Goal: Task Accomplishment & Management: Manage account settings

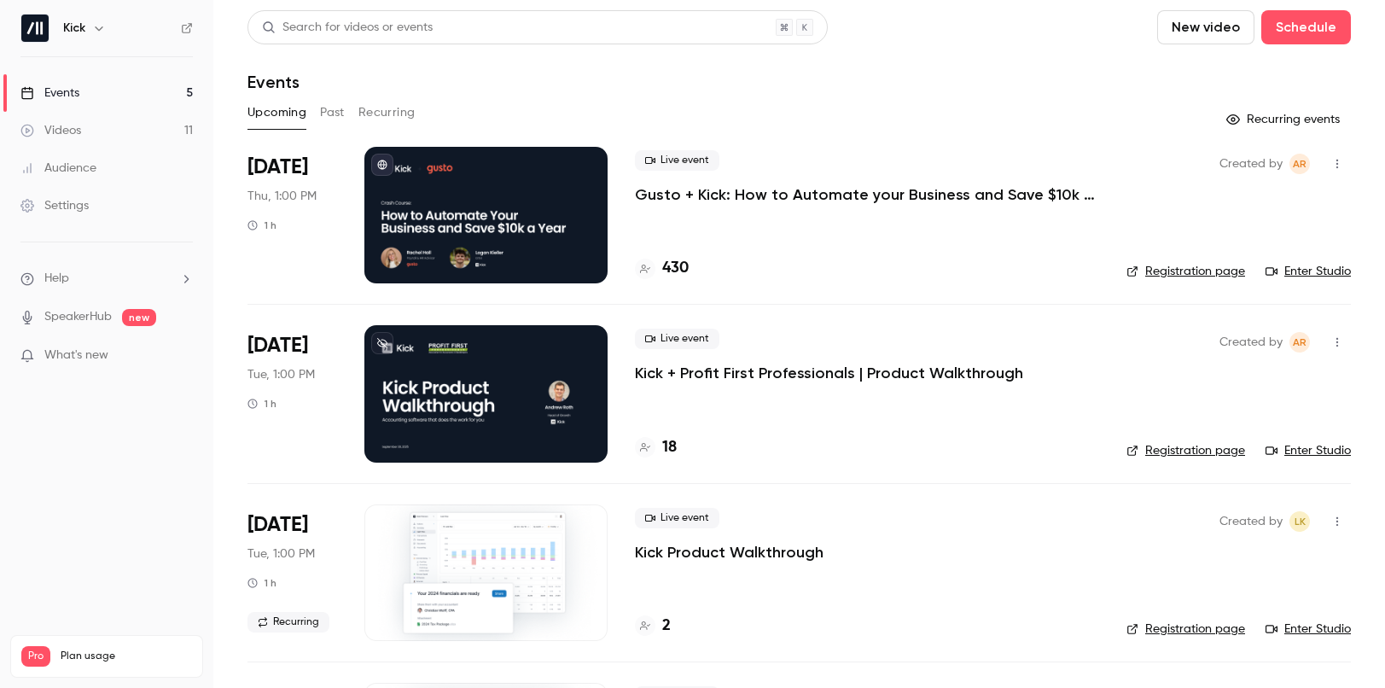
click at [789, 193] on p "Gusto + Kick: How to Automate your Business and Save $10k a Year" at bounding box center [867, 194] width 464 height 20
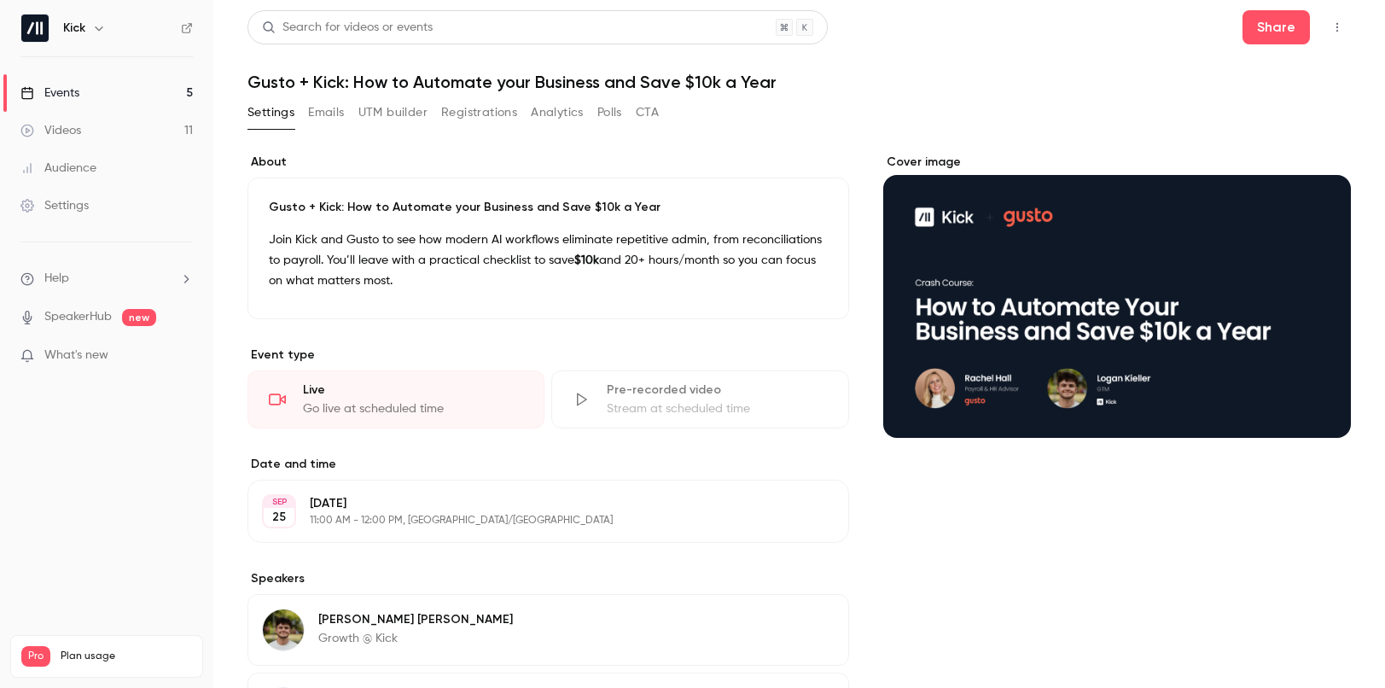
click at [327, 112] on button "Emails" at bounding box center [326, 112] width 36 height 27
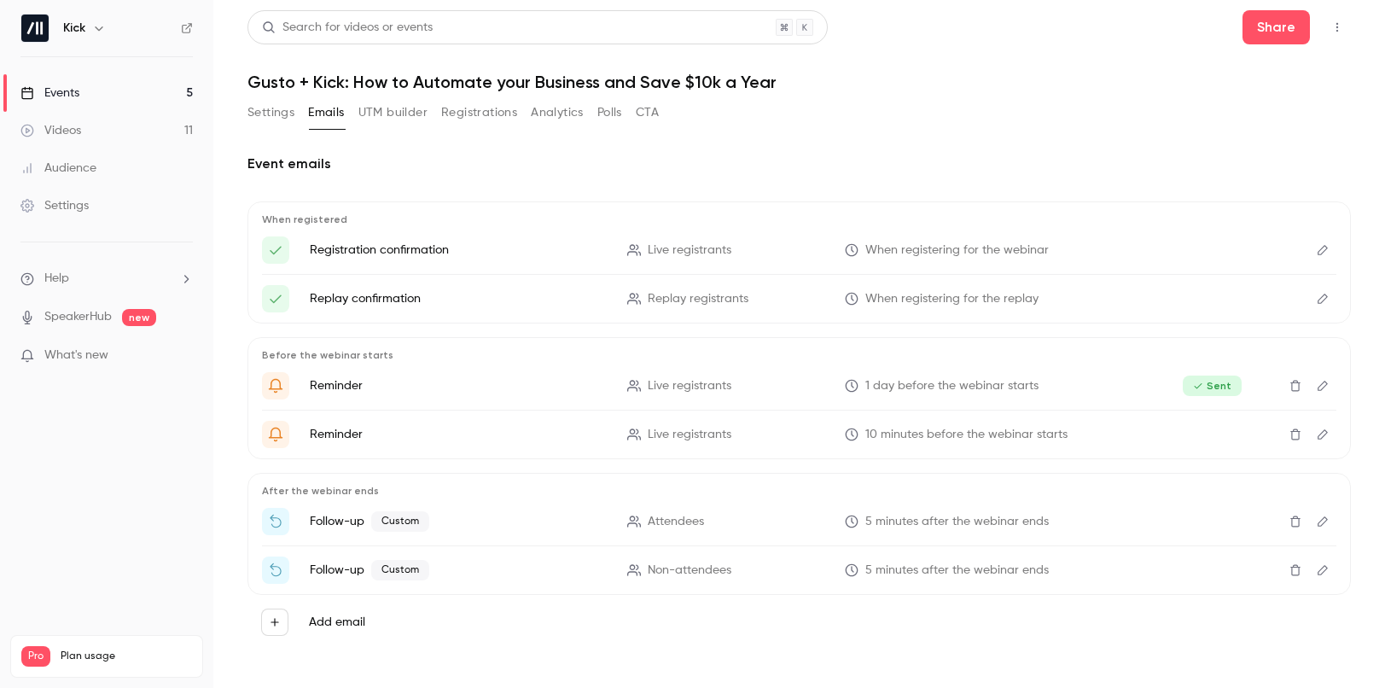
scroll to position [6, 0]
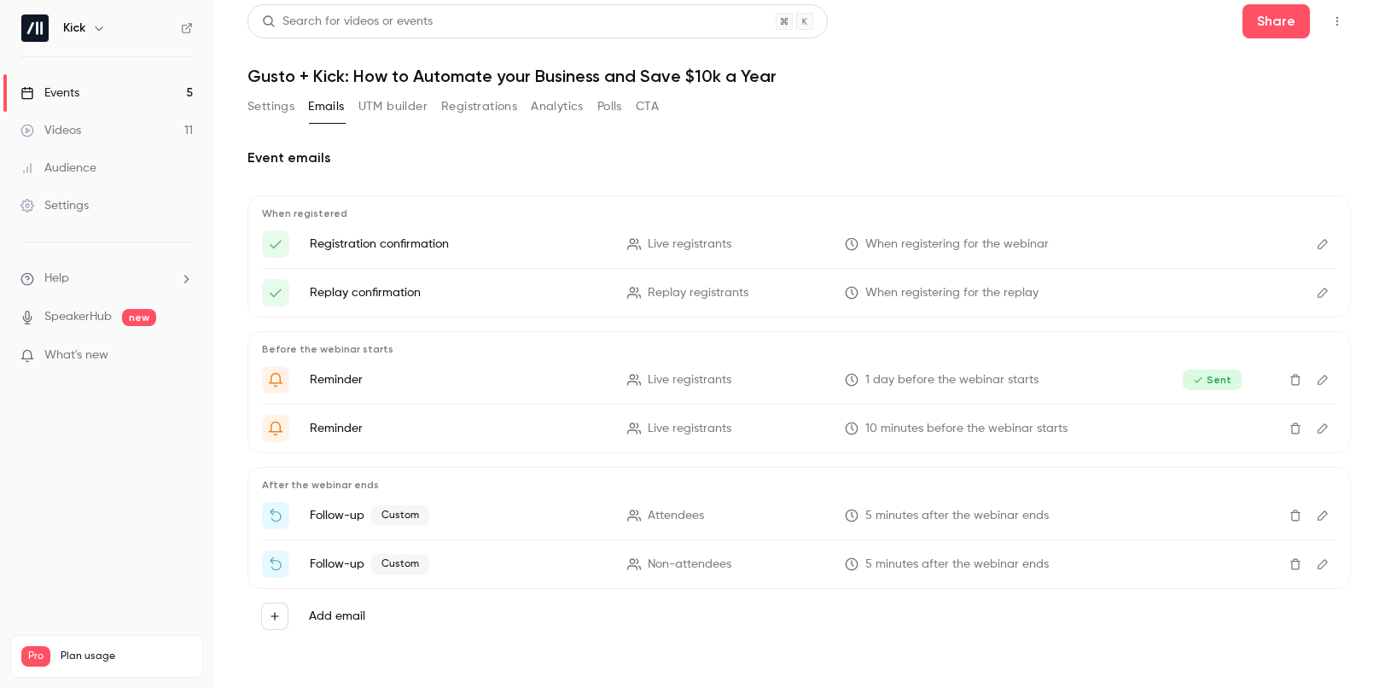
click at [1328, 380] on icon "Edit" at bounding box center [1323, 380] width 14 height 12
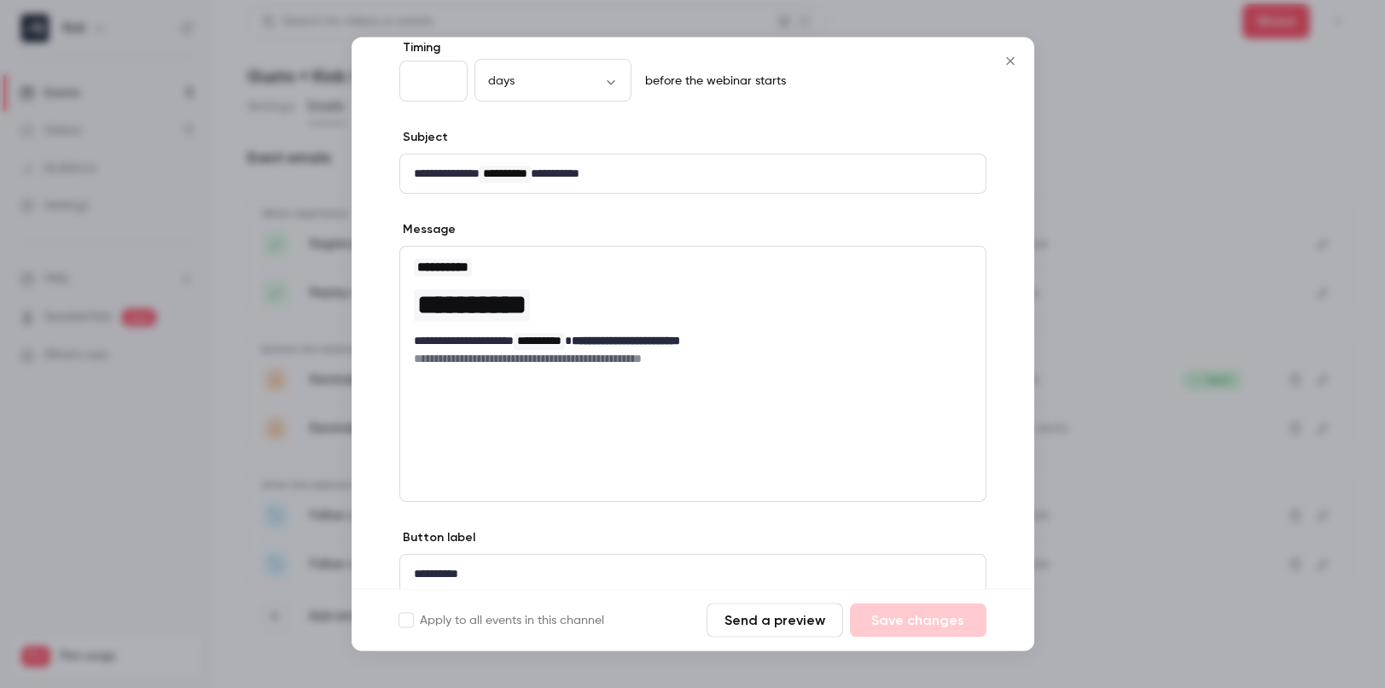
scroll to position [0, 0]
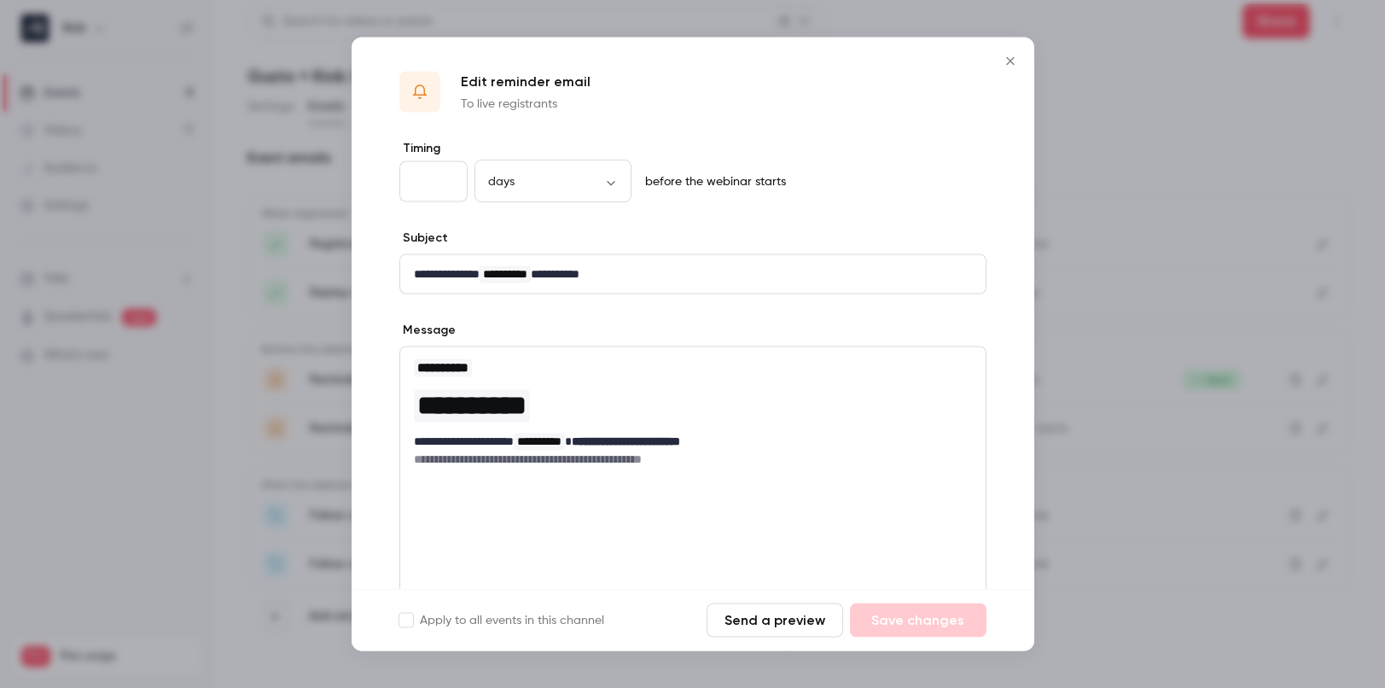
click at [1012, 64] on icon "Close" at bounding box center [1010, 62] width 20 height 14
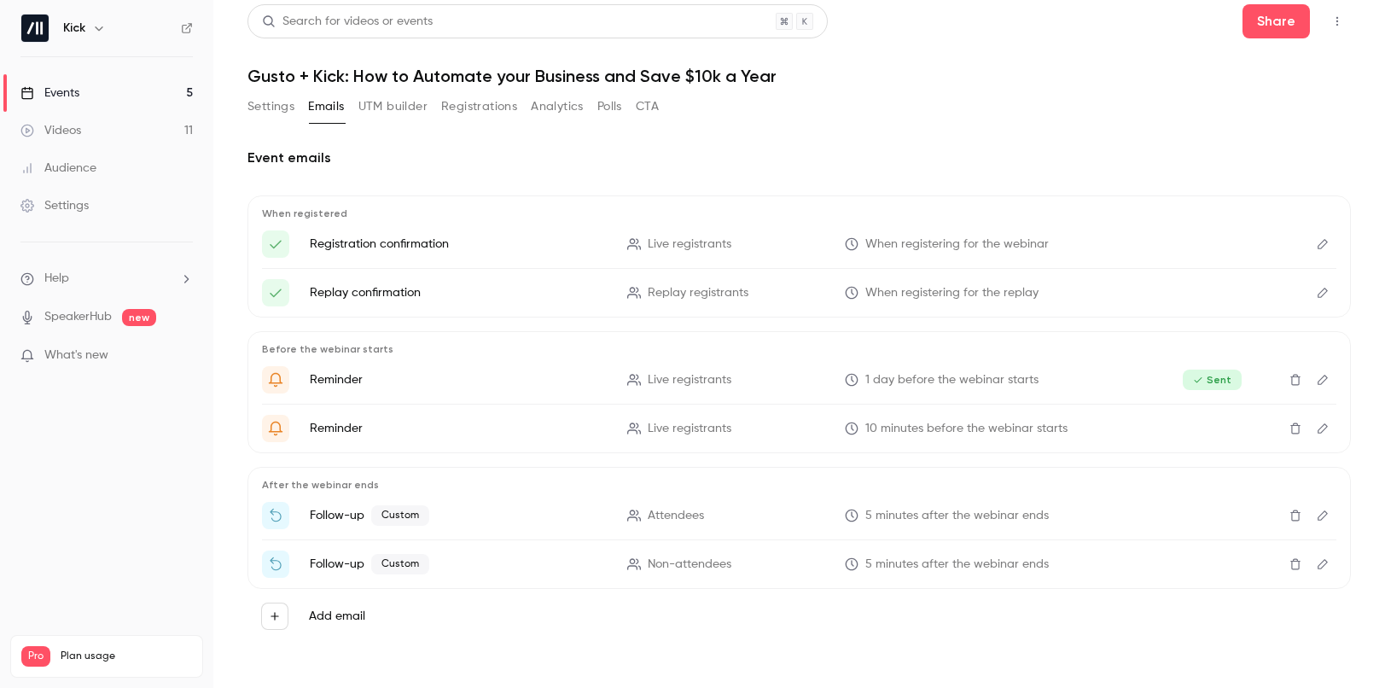
click at [125, 89] on link "Events 5" at bounding box center [106, 93] width 213 height 38
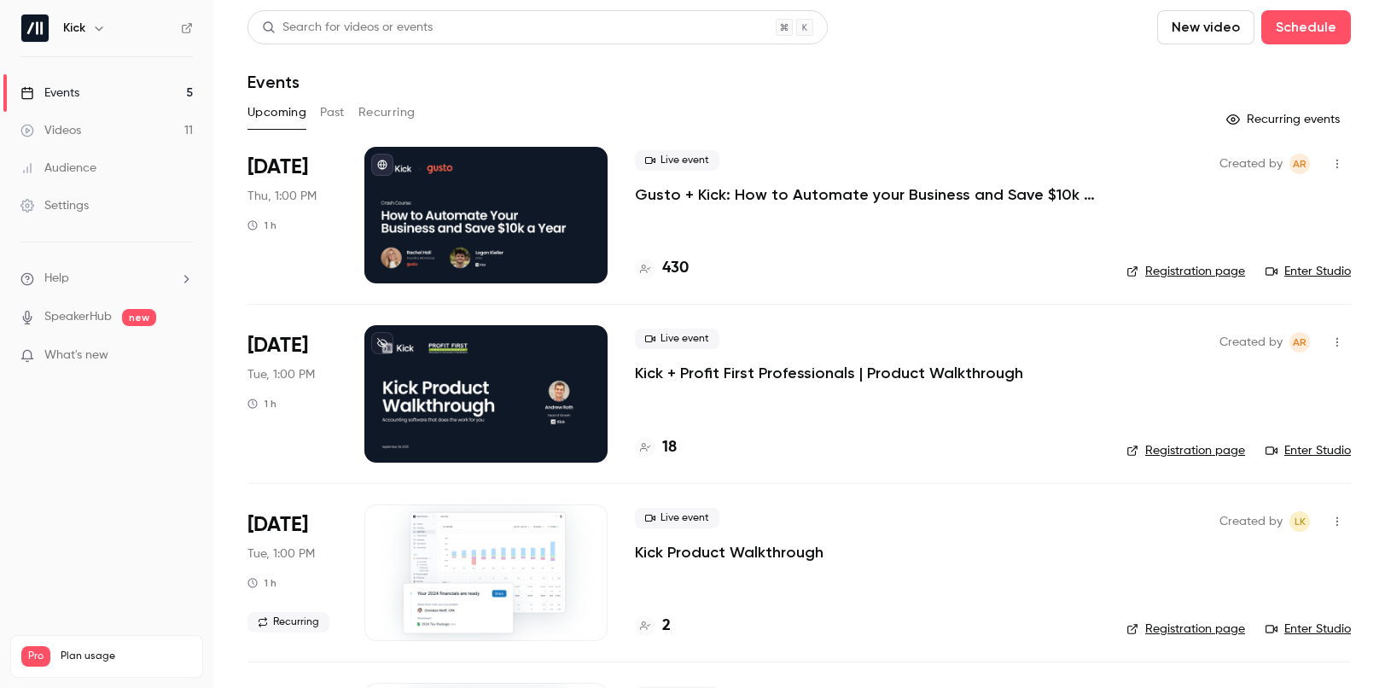
click at [748, 189] on p "Gusto + Kick: How to Automate your Business and Save $10k a Year" at bounding box center [867, 194] width 464 height 20
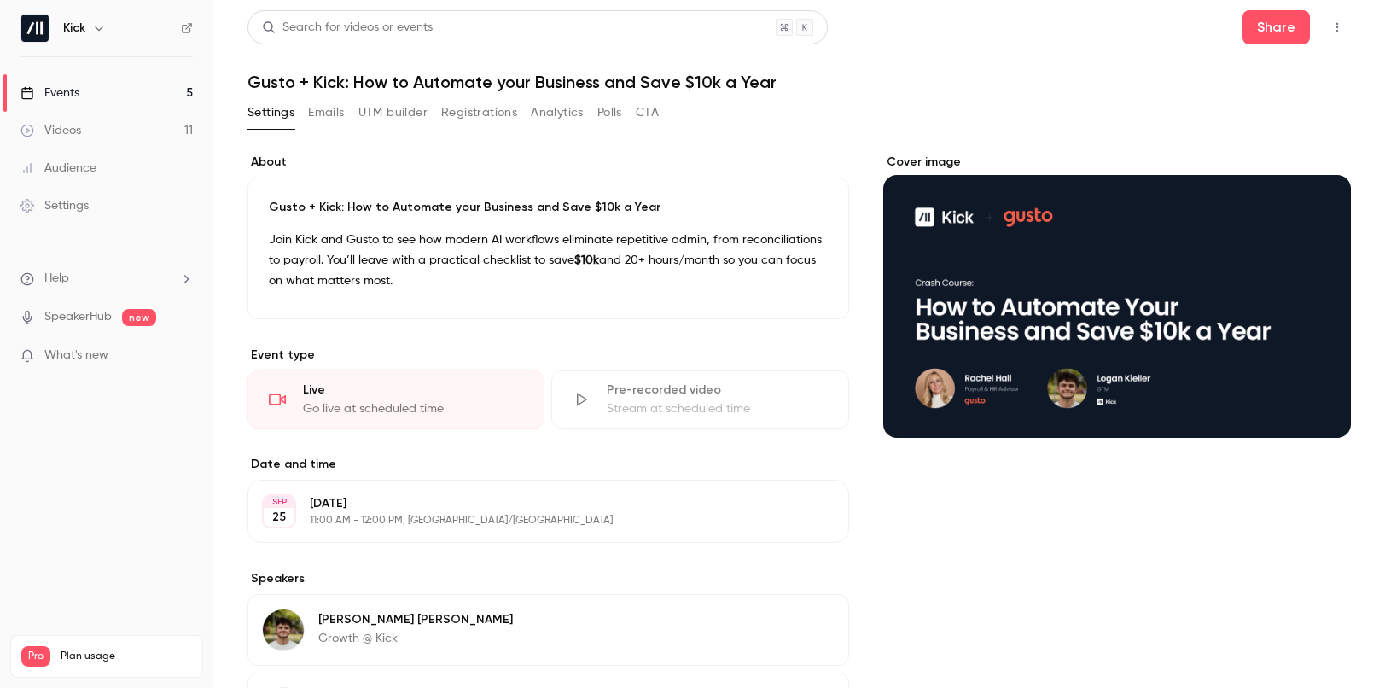
click at [450, 110] on button "Registrations" at bounding box center [479, 112] width 76 height 27
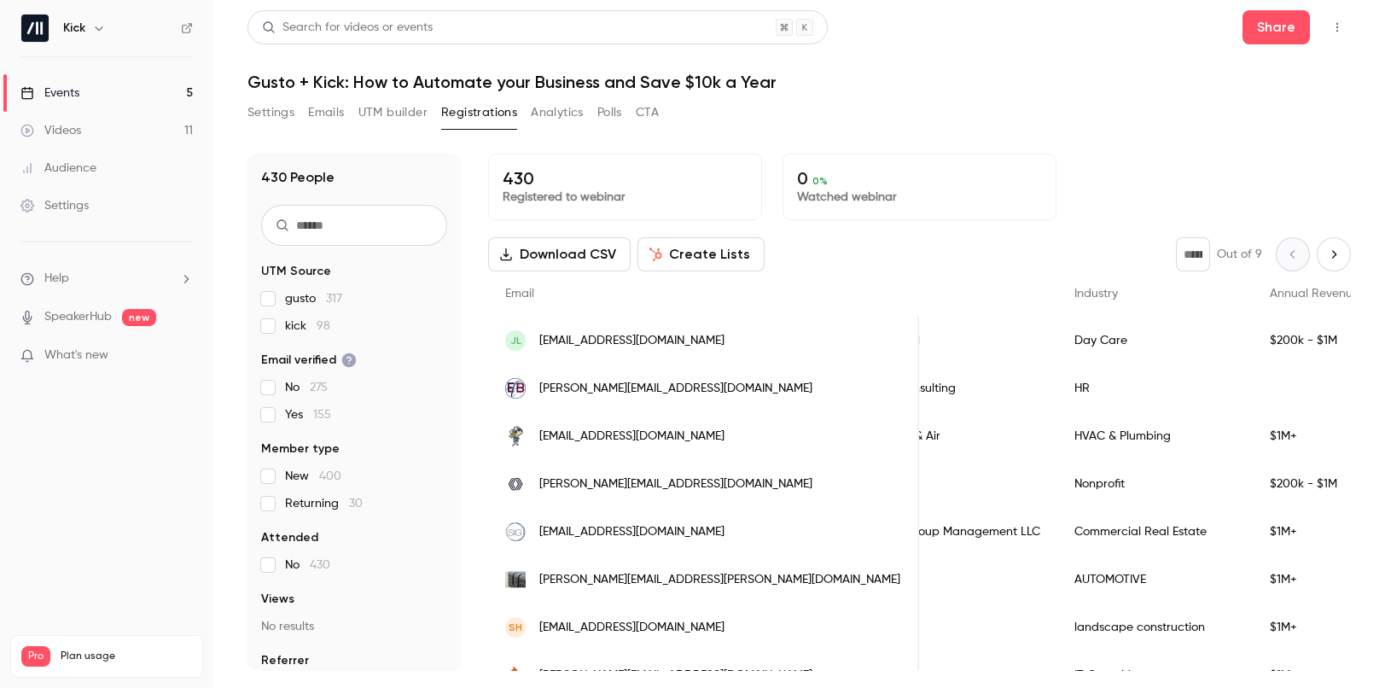
scroll to position [0, 895]
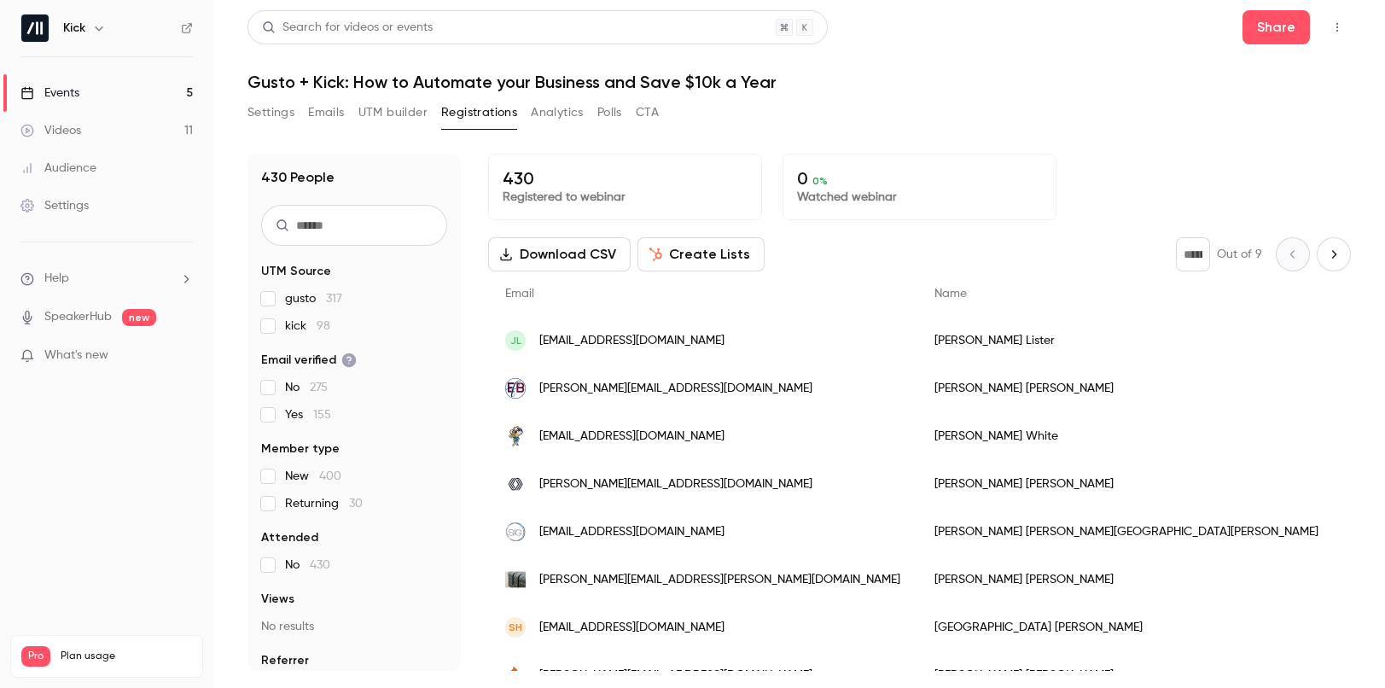
scroll to position [8, 0]
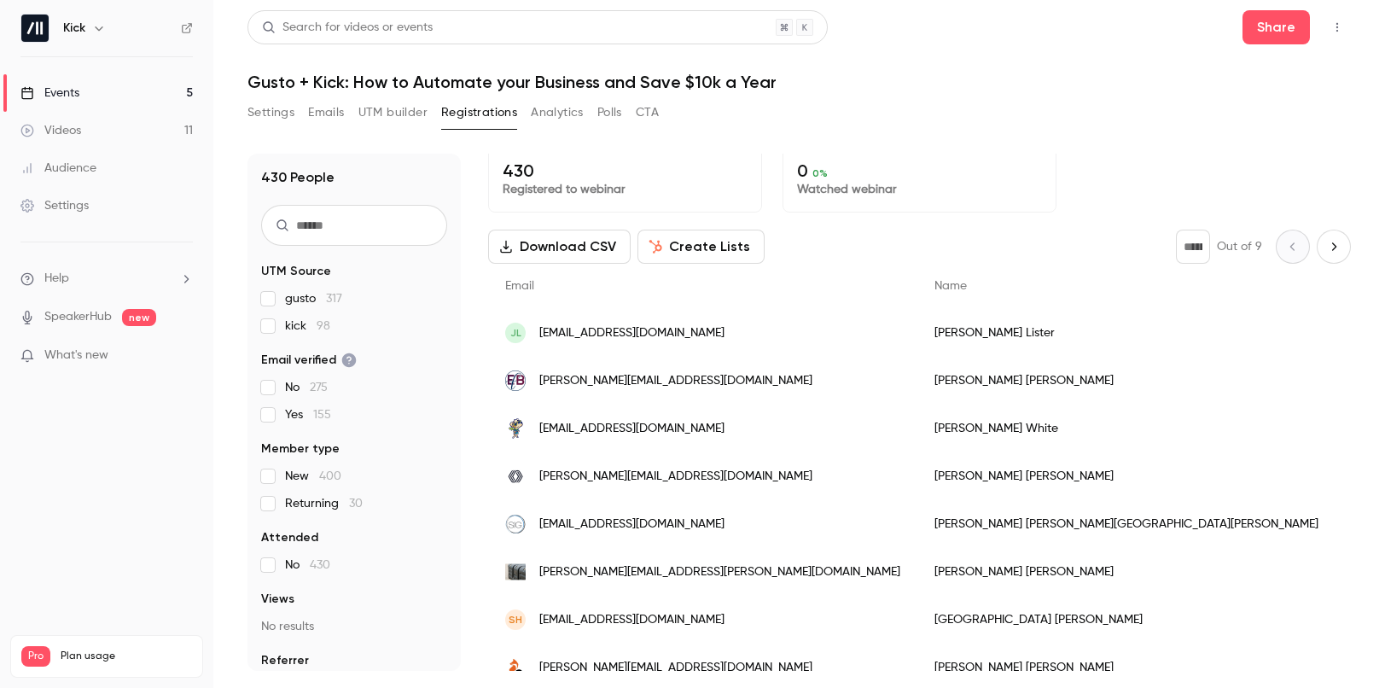
click at [141, 80] on link "Events 5" at bounding box center [106, 93] width 213 height 38
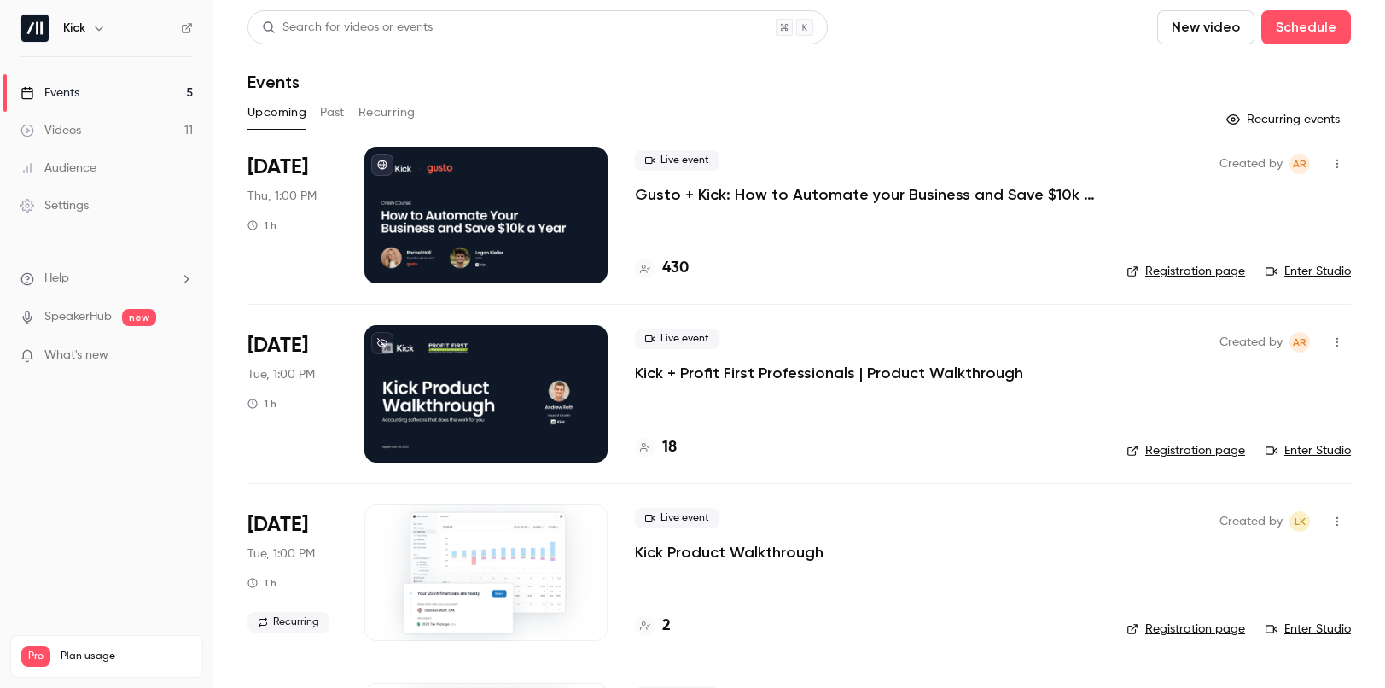
click at [776, 188] on p "Gusto + Kick: How to Automate your Business and Save $10k a Year" at bounding box center [867, 194] width 464 height 20
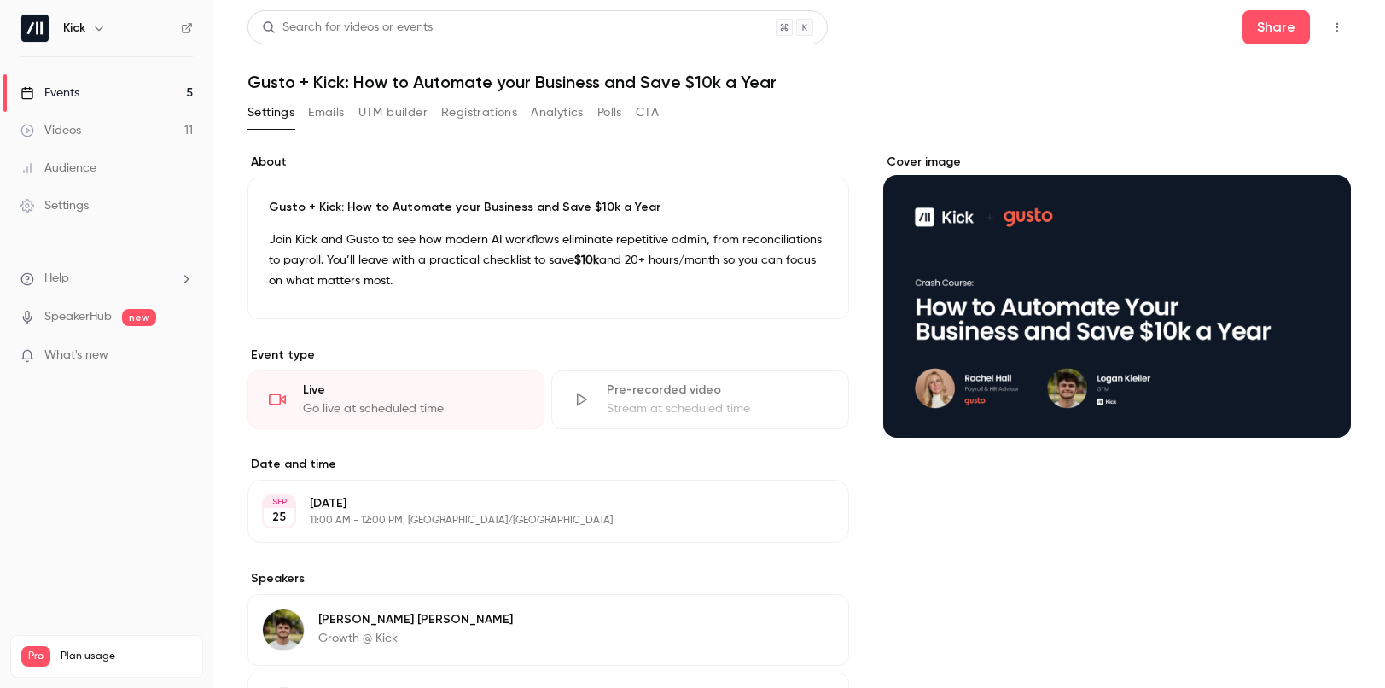
click at [67, 86] on div "Events" at bounding box center [49, 92] width 59 height 17
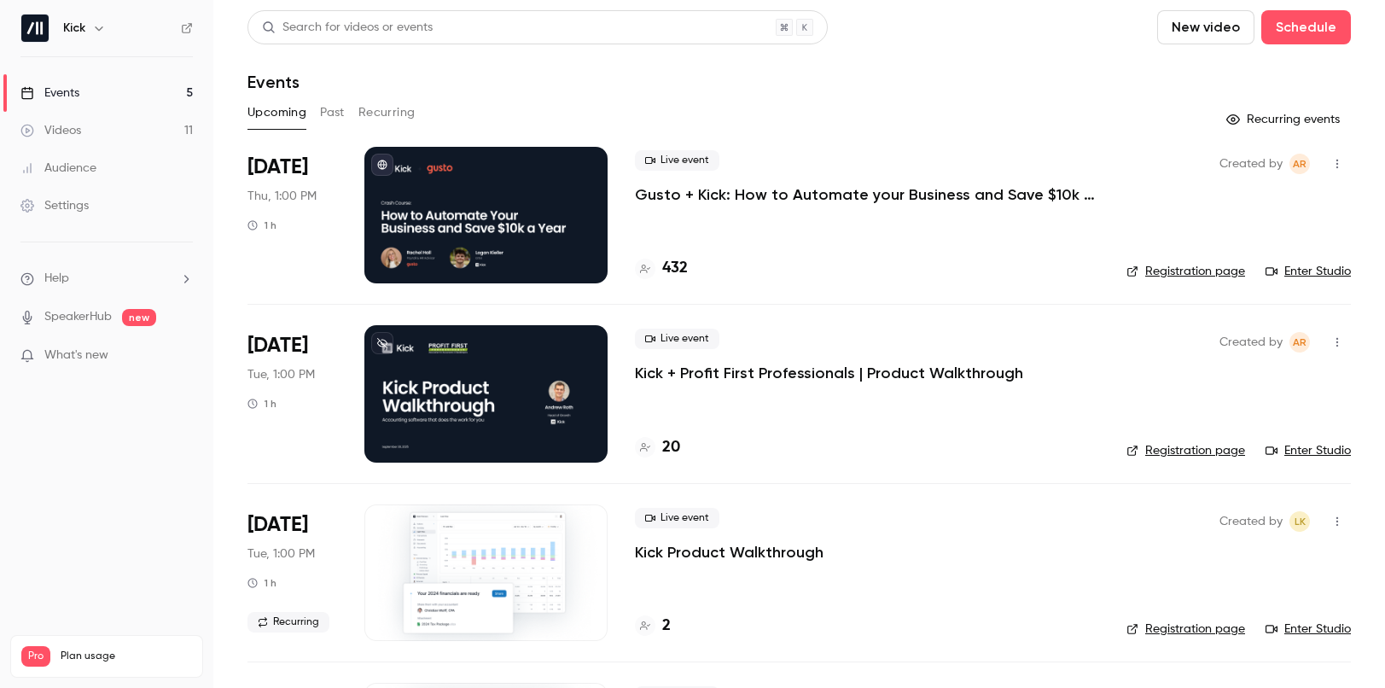
click at [1188, 270] on link "Registration page" at bounding box center [1185, 271] width 119 height 17
